Goal: Task Accomplishment & Management: Use online tool/utility

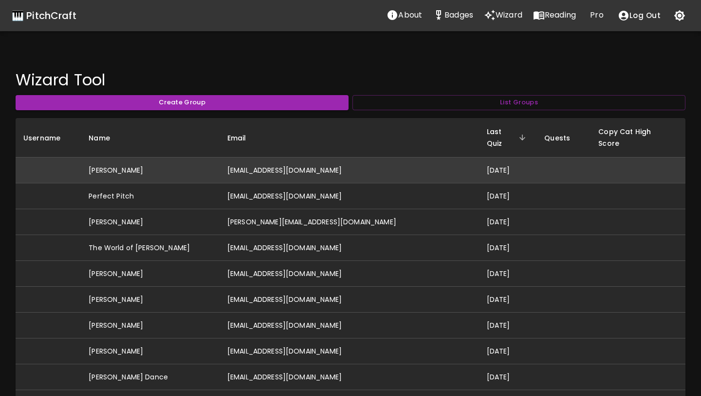
click at [296, 158] on td "[EMAIL_ADDRESS][DOMAIN_NAME]" at bounding box center [350, 170] width 260 height 26
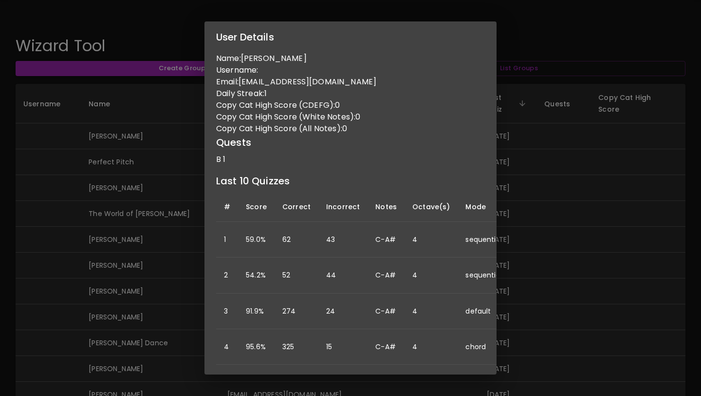
scroll to position [35, 0]
click at [141, 195] on div "User Details Name: Skyler Barron Username: Email: skylermayb@gmail.com Daily St…" at bounding box center [350, 198] width 701 height 396
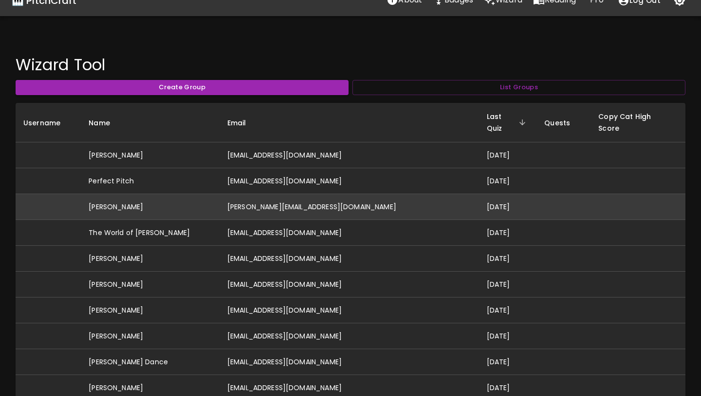
scroll to position [11, 0]
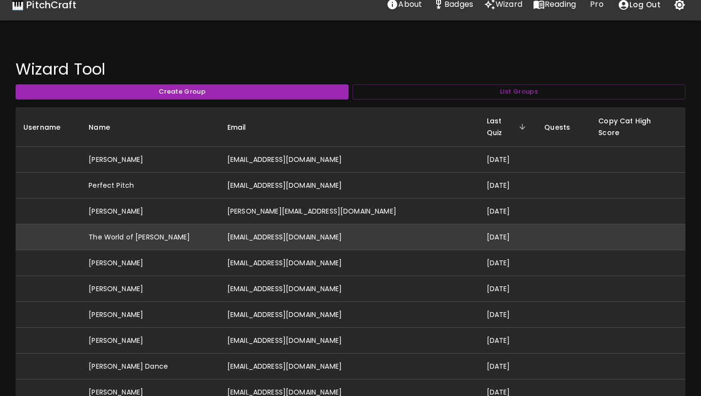
click at [279, 227] on td "[EMAIL_ADDRESS][DOMAIN_NAME]" at bounding box center [350, 237] width 260 height 26
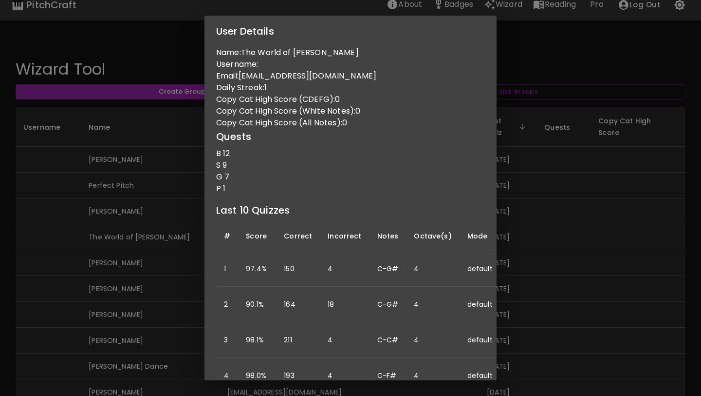
click at [183, 199] on div "User Details Name: The World of Yuri Username: Email: iuriferreira53@gmail.com …" at bounding box center [350, 198] width 701 height 396
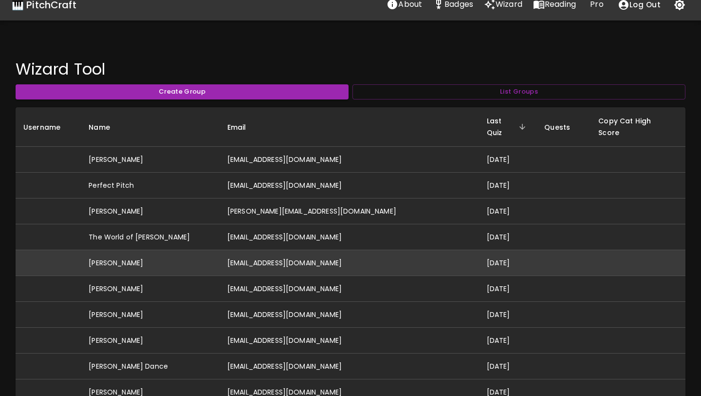
click at [256, 250] on td "[EMAIL_ADDRESS][DOMAIN_NAME]" at bounding box center [350, 263] width 260 height 26
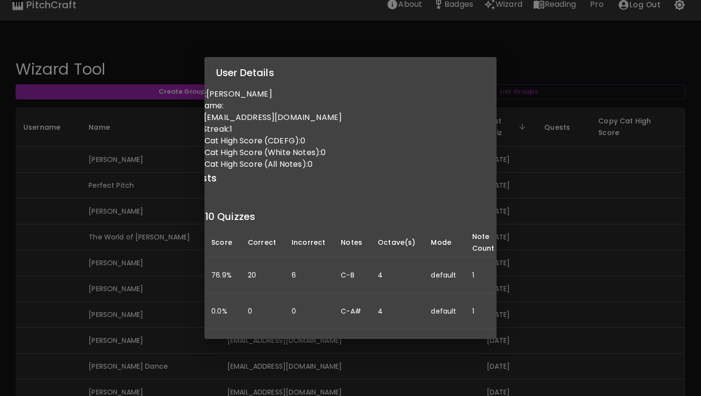
scroll to position [0, 0]
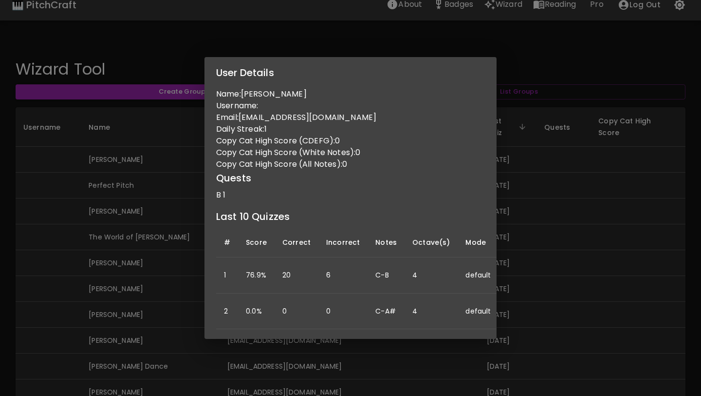
click at [337, 337] on div "User Details Name: Bernie Belmonti Username: Email: berniebelmonti@gmail.com Da…" at bounding box center [350, 198] width 701 height 396
